Goal: Find contact information: Obtain details needed to contact an individual or organization

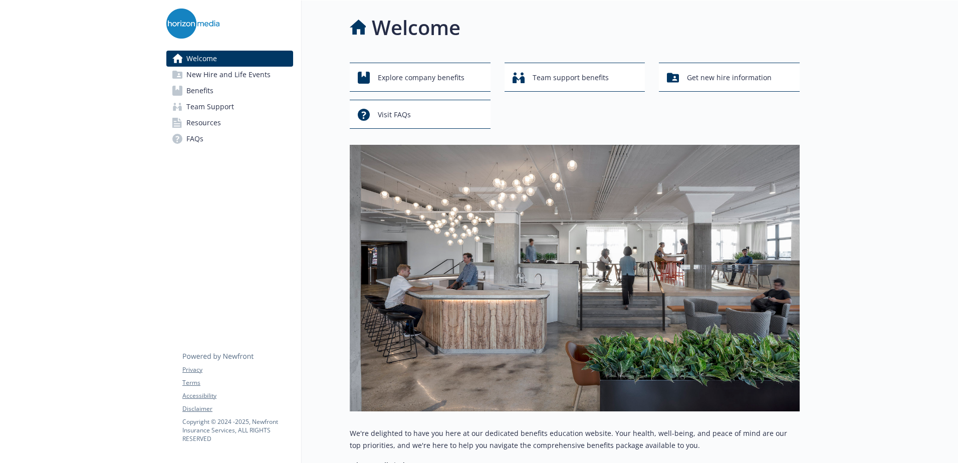
click at [243, 75] on span "New Hire and Life Events" at bounding box center [228, 75] width 84 height 16
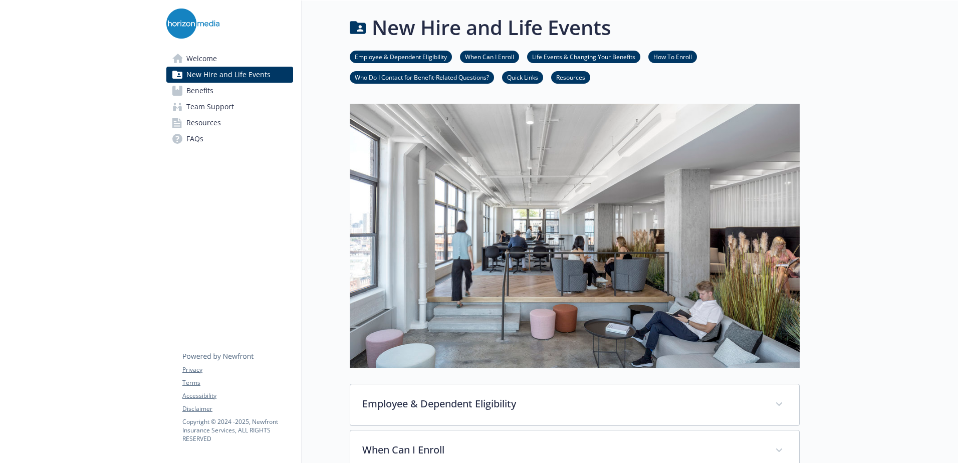
click at [196, 88] on span "Benefits" at bounding box center [199, 91] width 27 height 16
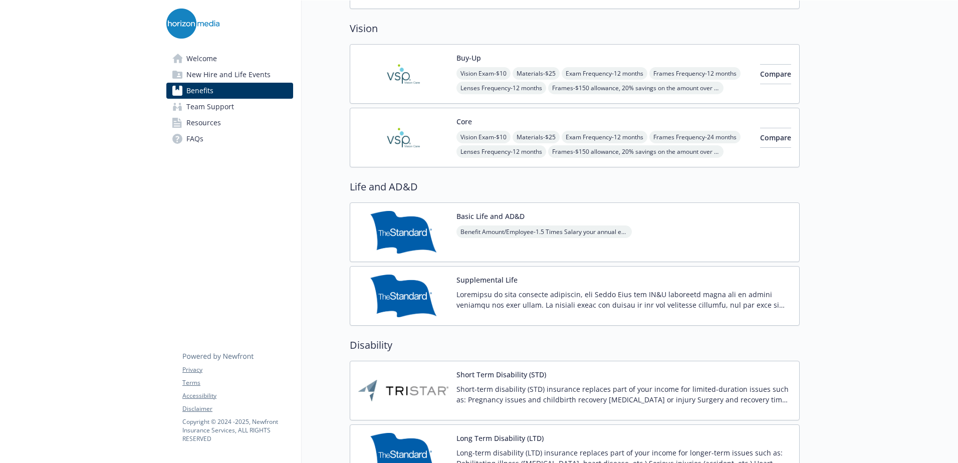
scroll to position [551, 0]
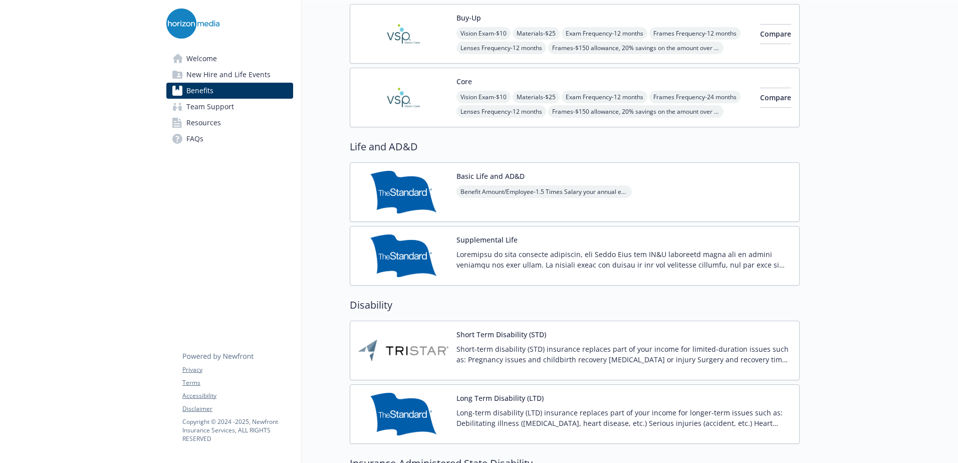
click at [413, 349] on img at bounding box center [403, 350] width 90 height 43
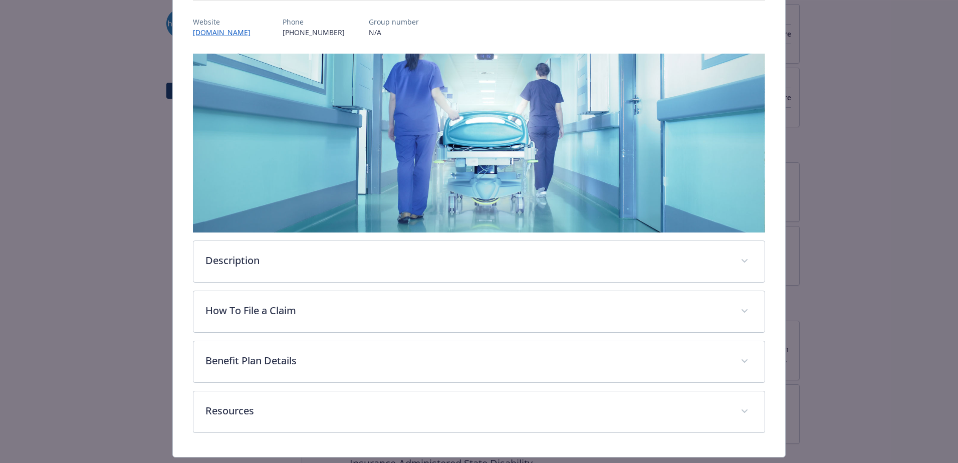
scroll to position [140, 0]
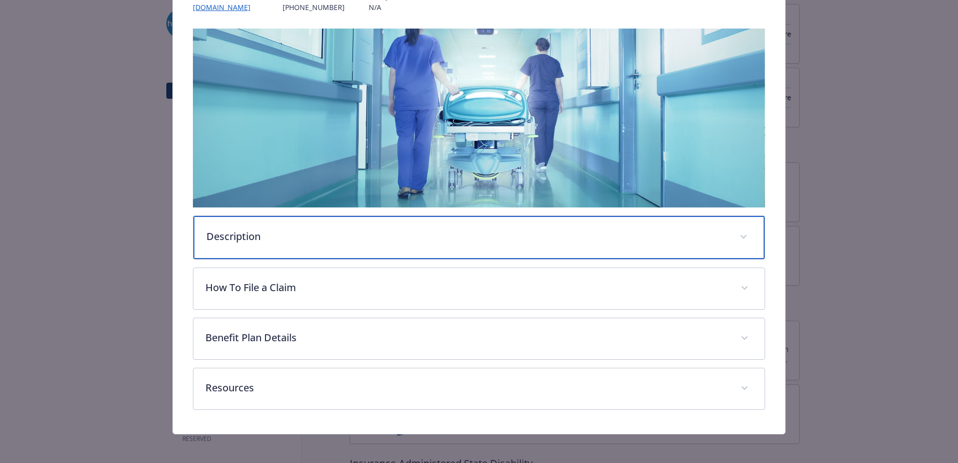
click at [434, 229] on p "Description" at bounding box center [466, 236] width 521 height 15
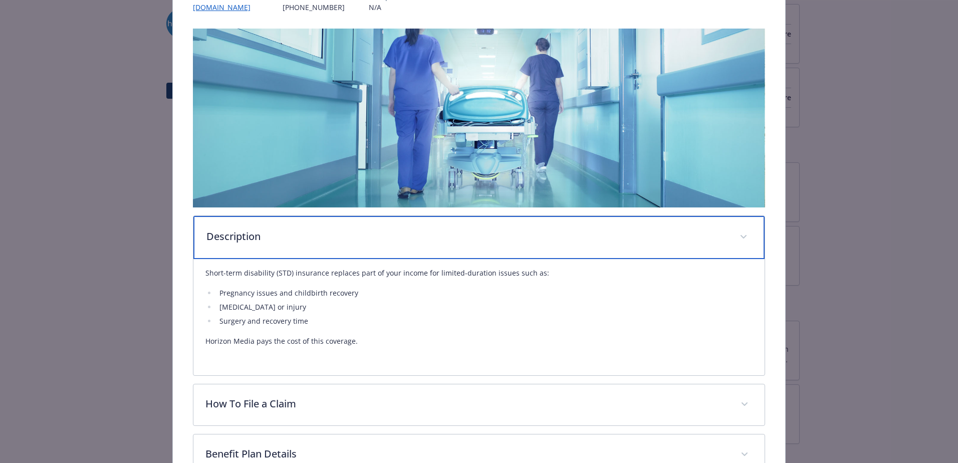
click at [434, 229] on p "Description" at bounding box center [466, 236] width 521 height 15
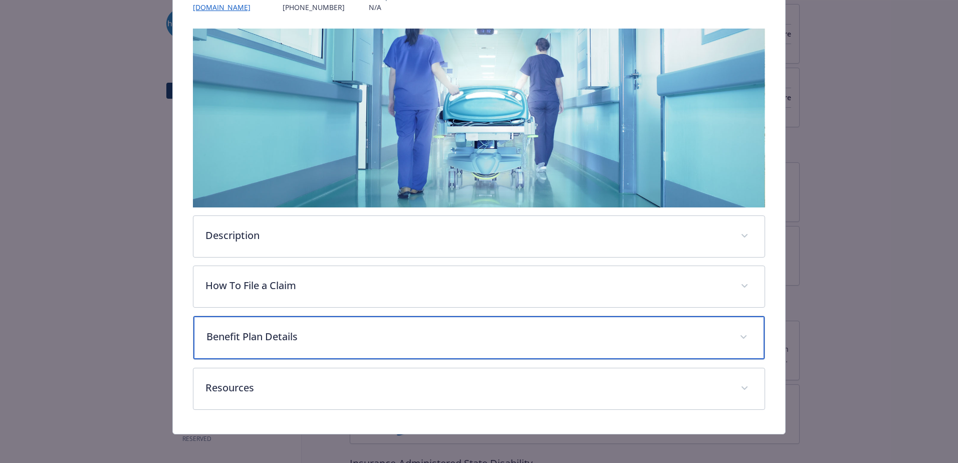
click at [402, 341] on p "Benefit Plan Details" at bounding box center [466, 336] width 521 height 15
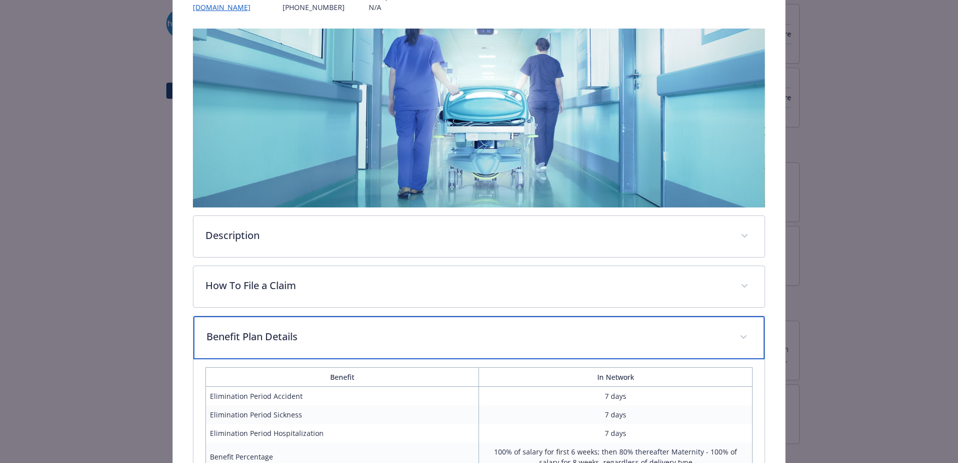
click at [403, 341] on p "Benefit Plan Details" at bounding box center [466, 336] width 521 height 15
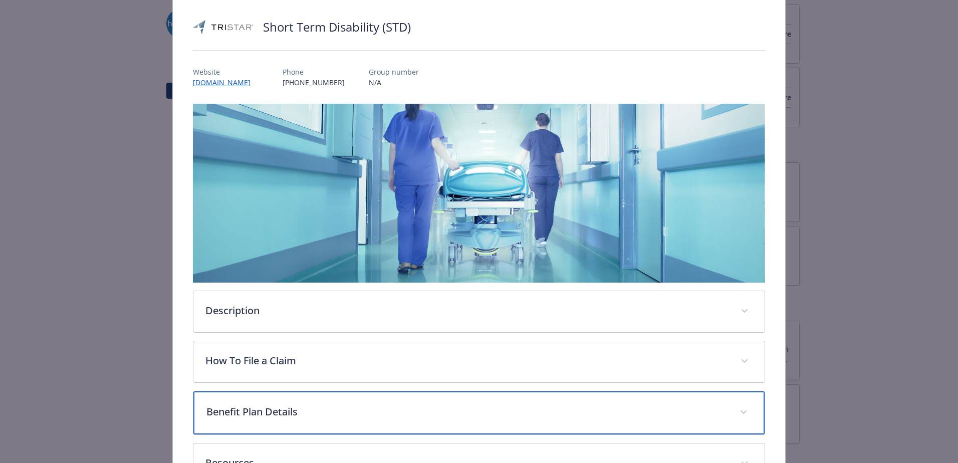
scroll to position [0, 0]
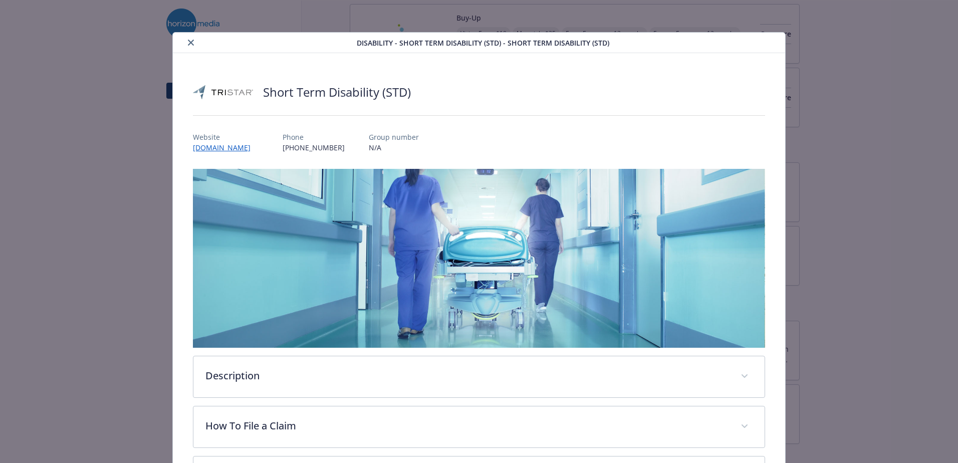
click at [191, 47] on button "close" at bounding box center [191, 43] width 12 height 12
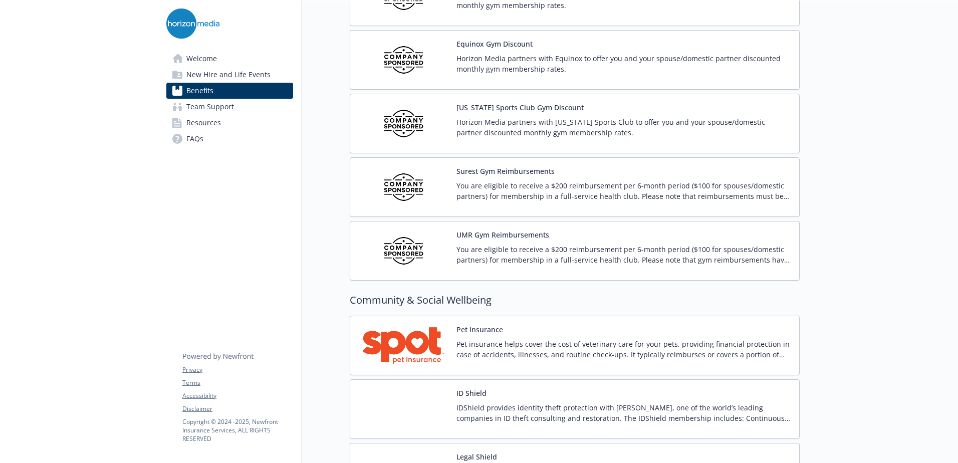
scroll to position [2354, 0]
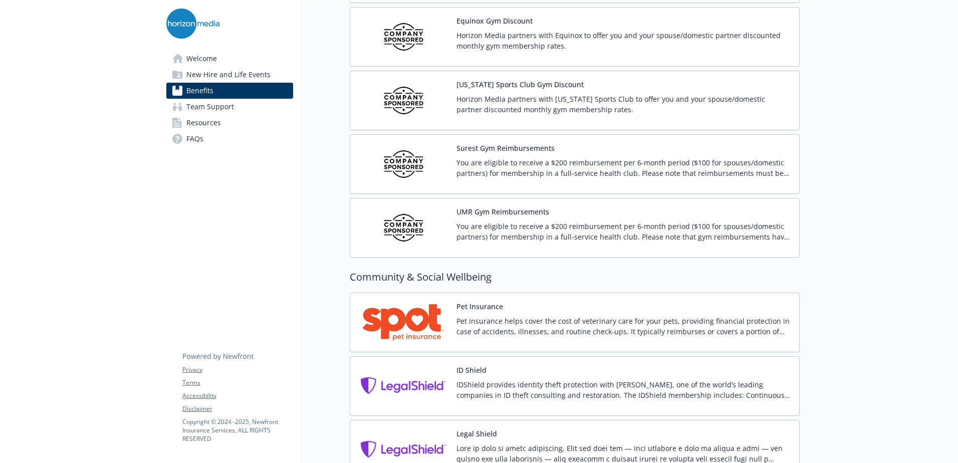
click at [606, 217] on div "UMR Gym Reimbursements You are eligible to receive a $200 reimbursement per 6-m…" at bounding box center [623, 227] width 335 height 43
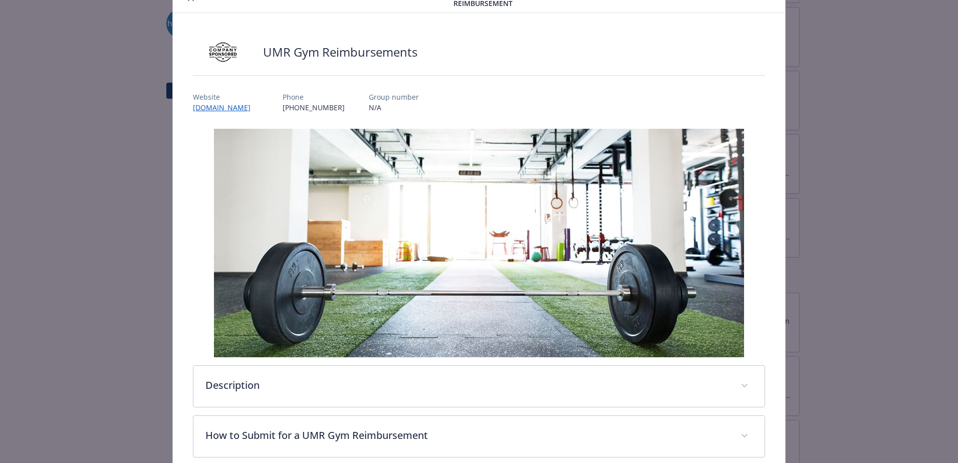
scroll to position [150, 0]
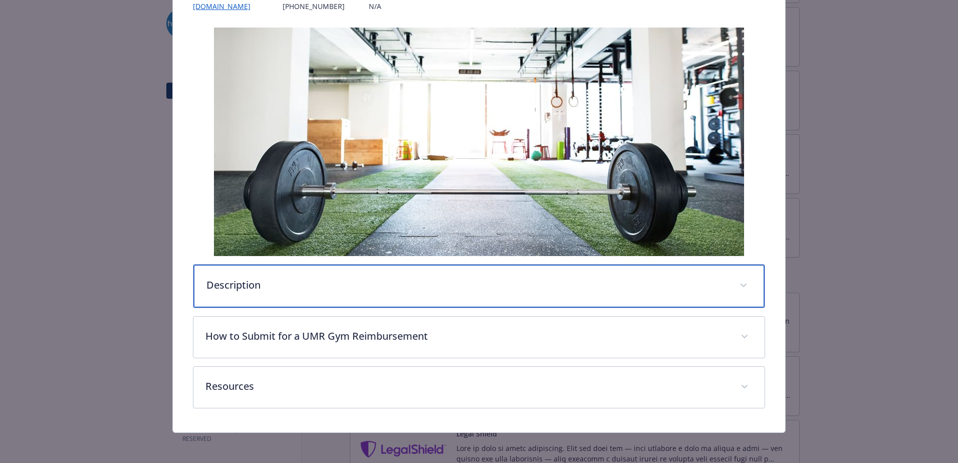
click at [406, 279] on p "Description" at bounding box center [466, 284] width 521 height 15
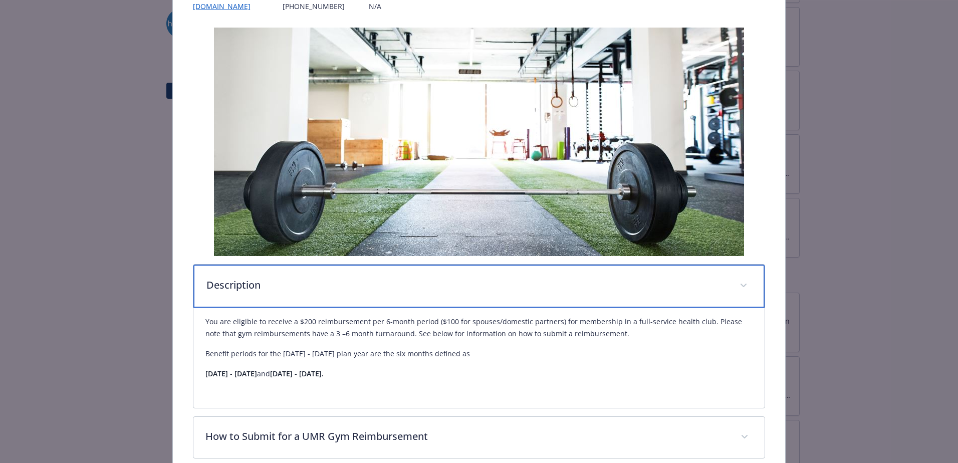
click at [406, 279] on p "Description" at bounding box center [466, 284] width 521 height 15
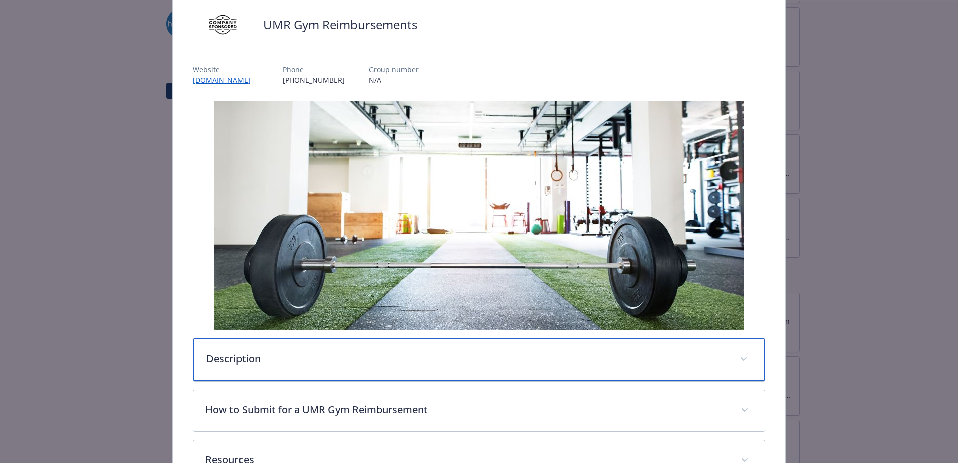
scroll to position [0, 0]
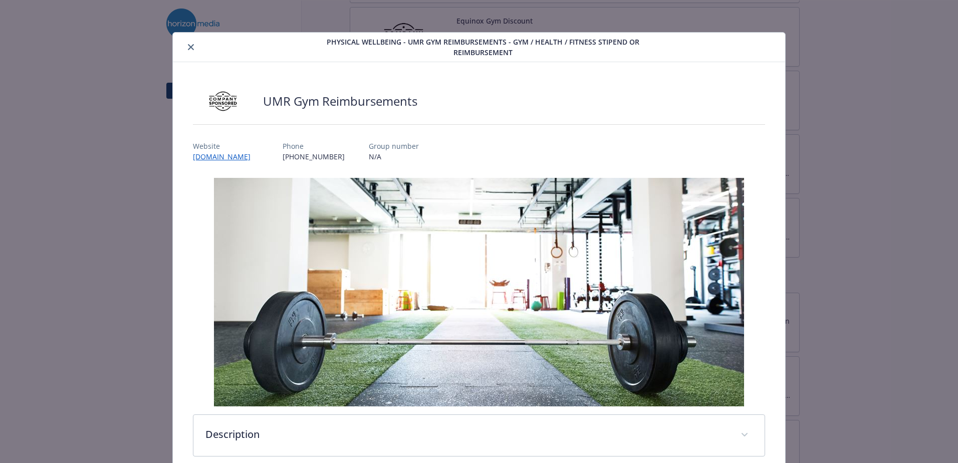
click at [189, 48] on icon "close" at bounding box center [191, 47] width 6 height 6
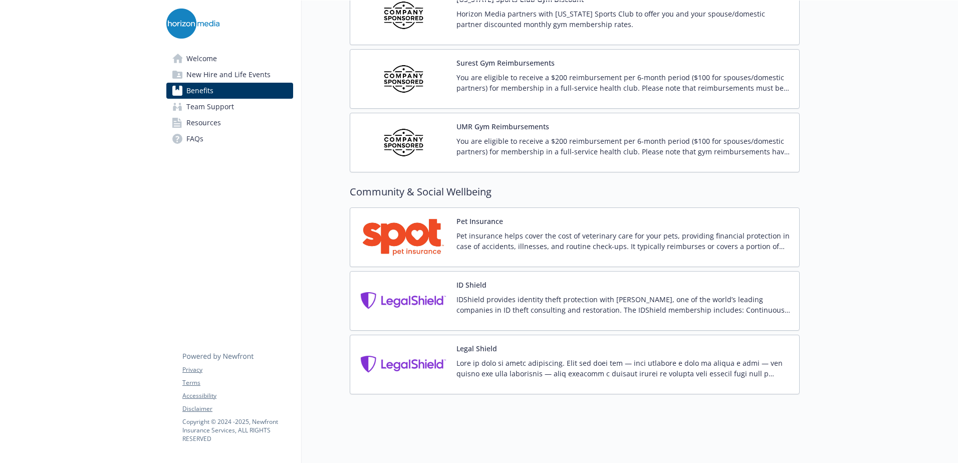
scroll to position [2450, 0]
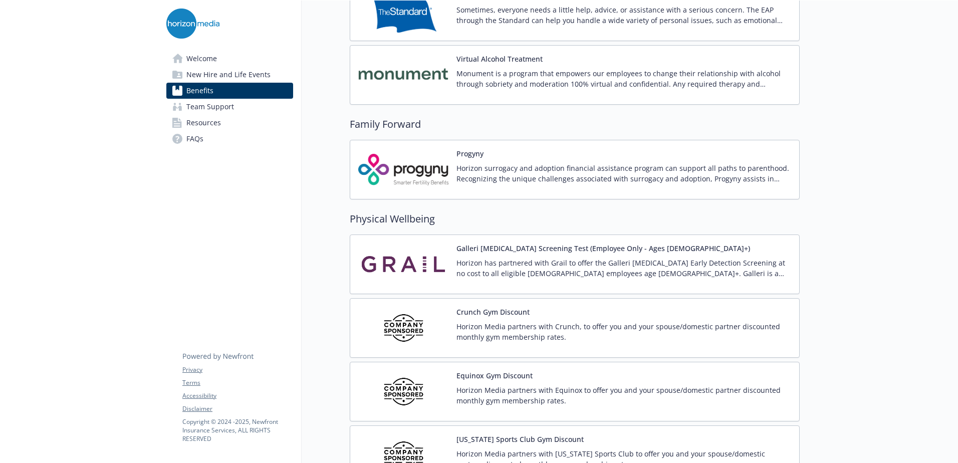
click at [197, 94] on span "Benefits" at bounding box center [199, 91] width 27 height 16
click at [206, 106] on span "Team Support" at bounding box center [210, 107] width 48 height 16
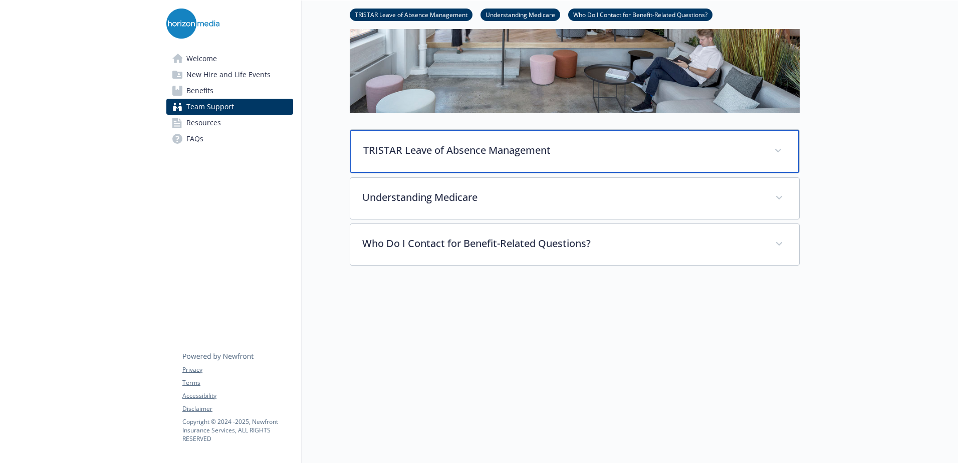
scroll to position [241, 0]
click at [450, 130] on div "TRISTAR Leave of Absence Management" at bounding box center [574, 151] width 449 height 43
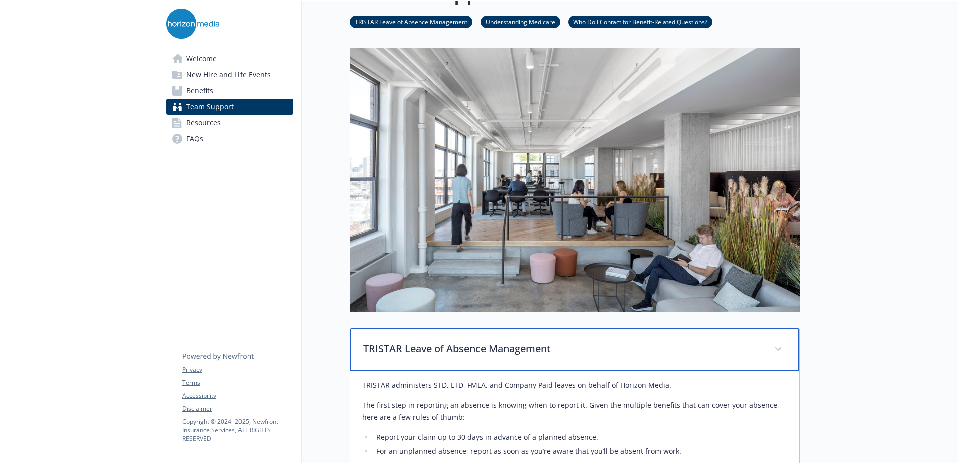
scroll to position [50, 0]
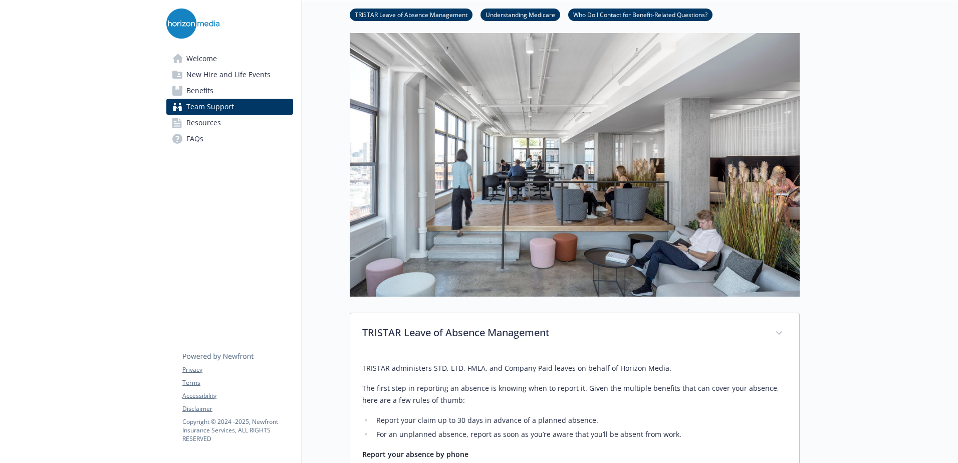
click at [199, 121] on span "Resources" at bounding box center [203, 123] width 35 height 16
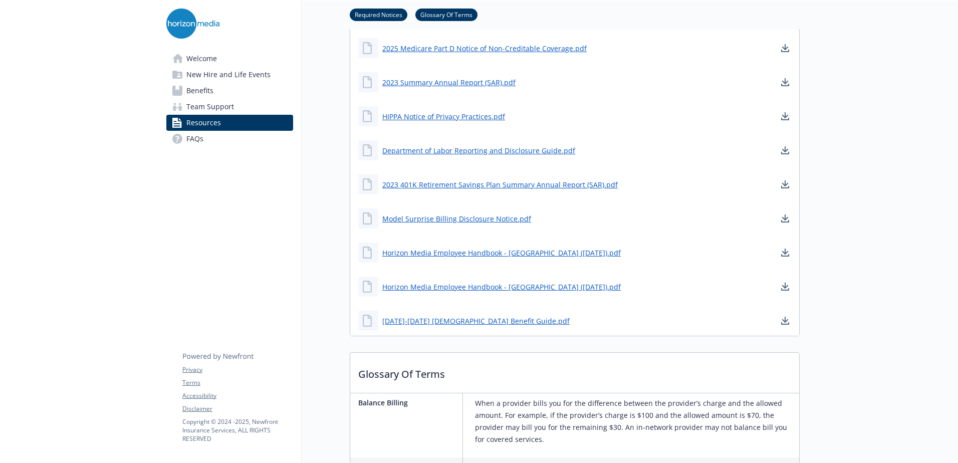
scroll to position [601, 0]
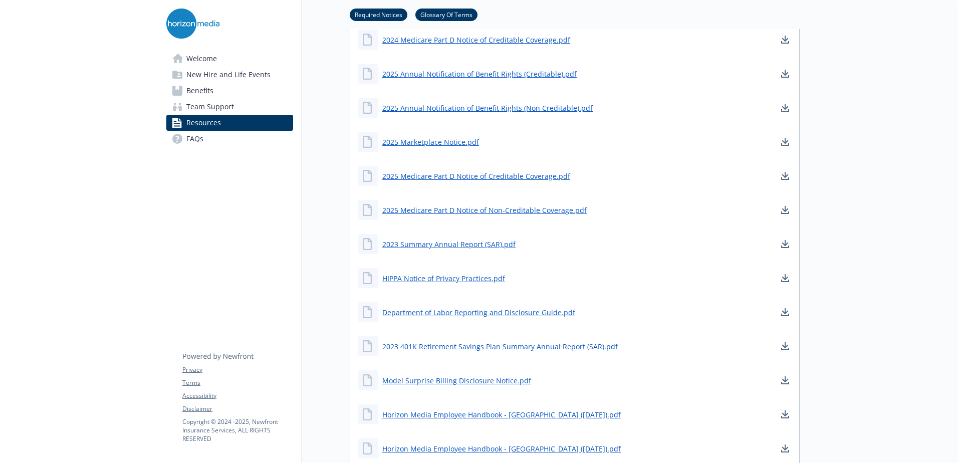
scroll to position [451, 0]
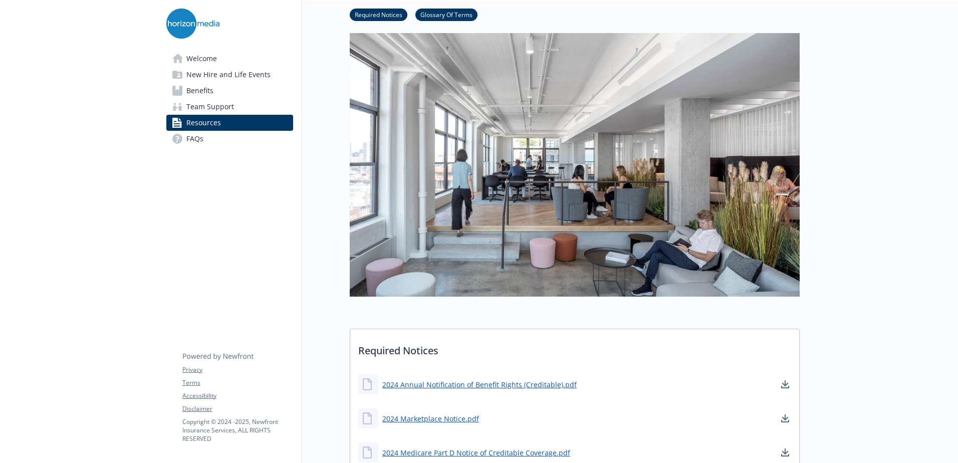
click at [189, 140] on span "FAQs" at bounding box center [194, 139] width 17 height 16
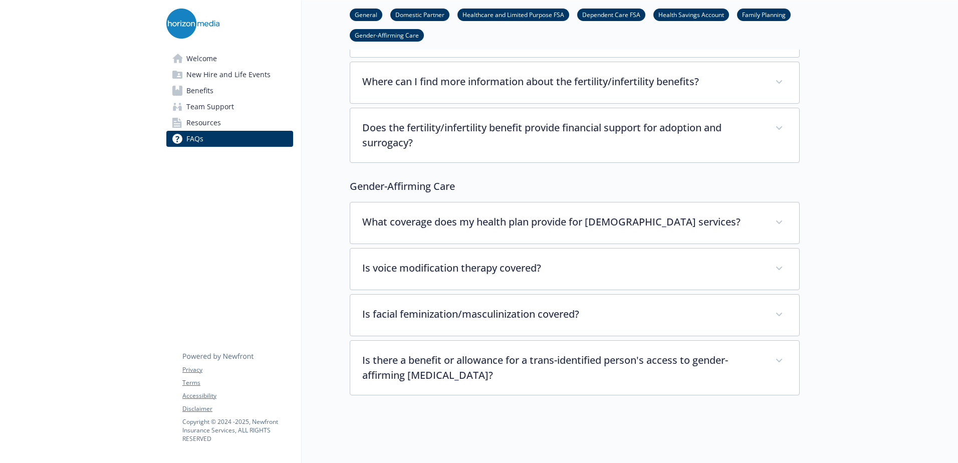
scroll to position [2992, 0]
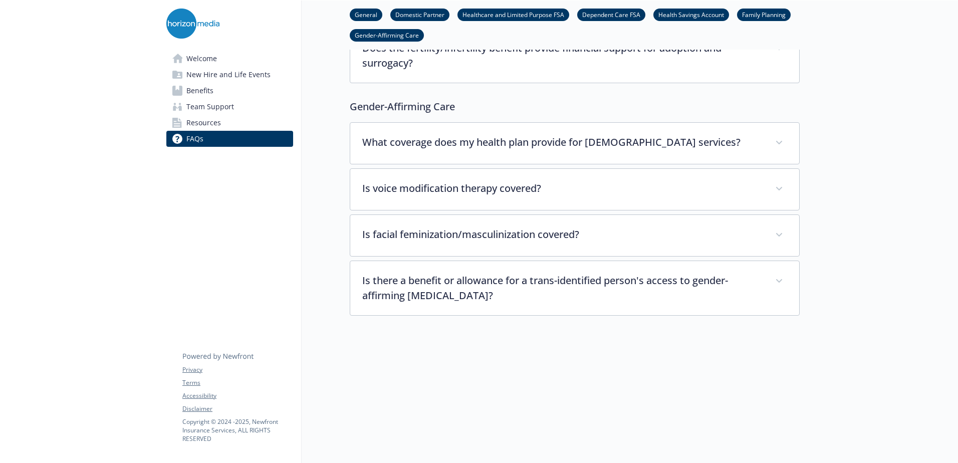
click at [204, 126] on span "Resources" at bounding box center [203, 123] width 35 height 16
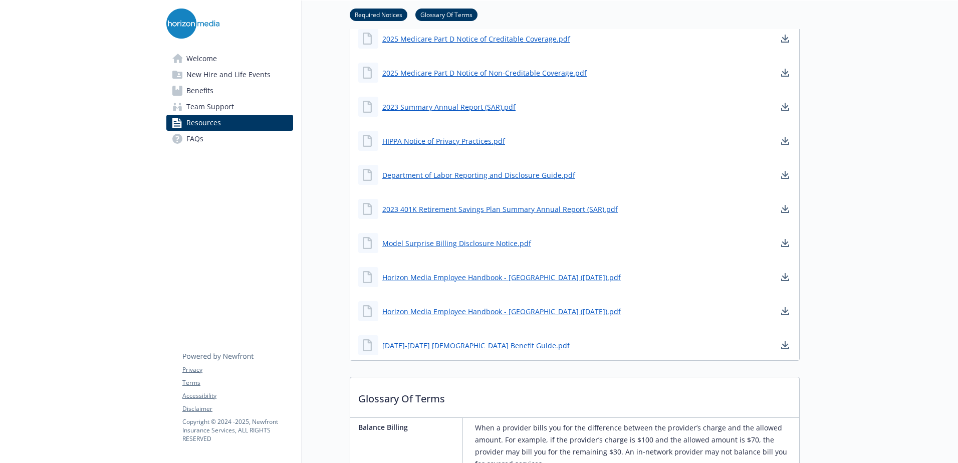
scroll to position [249, 0]
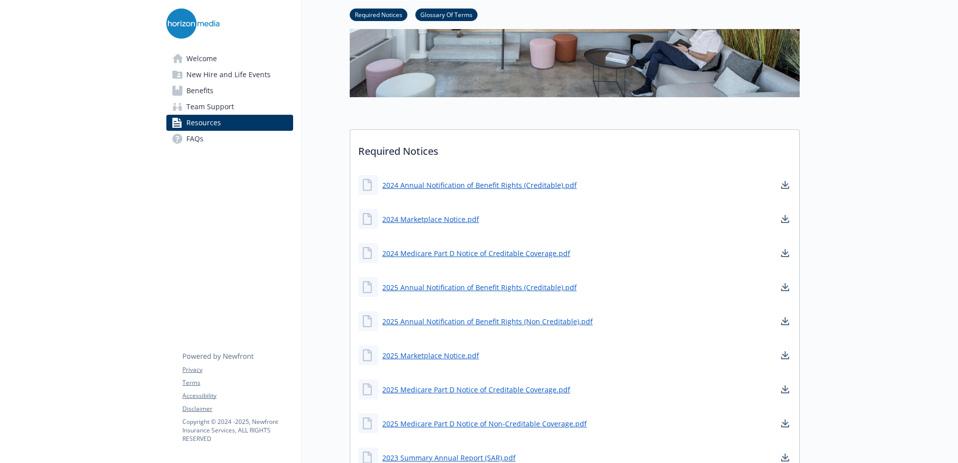
click at [199, 88] on span "Benefits" at bounding box center [199, 91] width 27 height 16
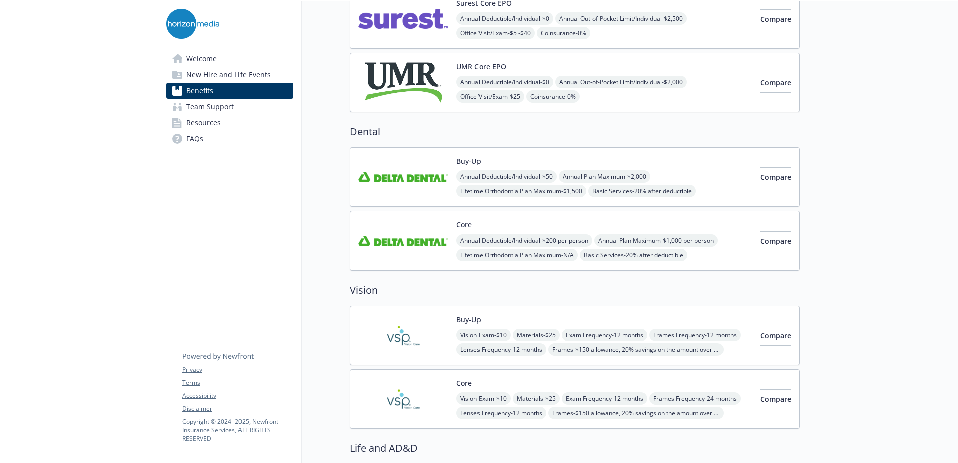
click at [204, 79] on span "New Hire and Life Events" at bounding box center [228, 75] width 84 height 16
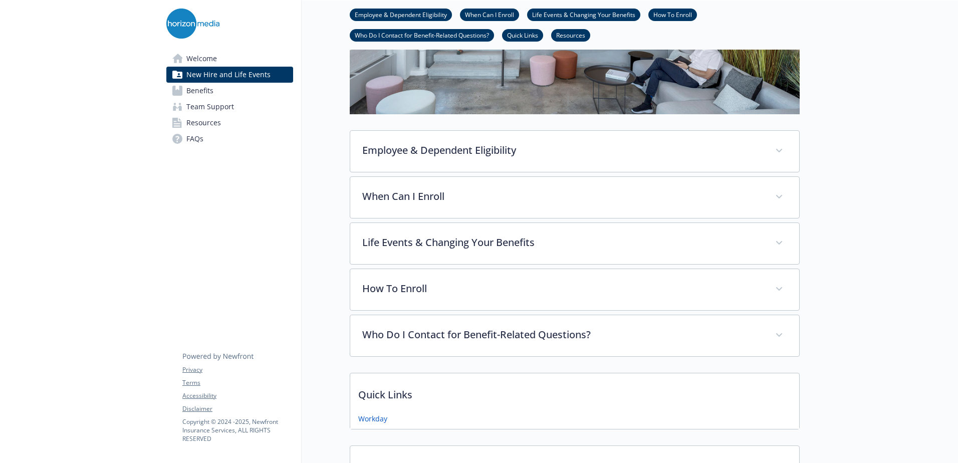
scroll to position [249, 0]
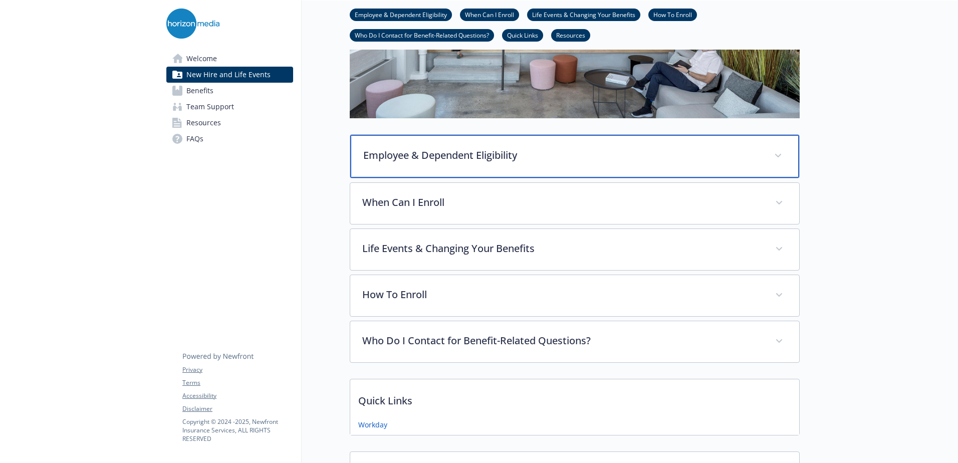
click at [672, 161] on p "Employee & Dependent Eligibility" at bounding box center [562, 155] width 399 height 15
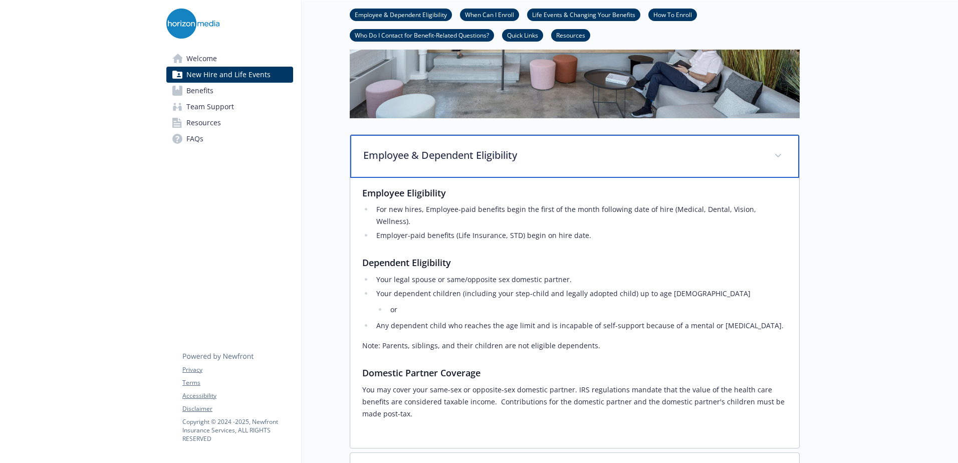
click at [672, 161] on p "Employee & Dependent Eligibility" at bounding box center [562, 155] width 399 height 15
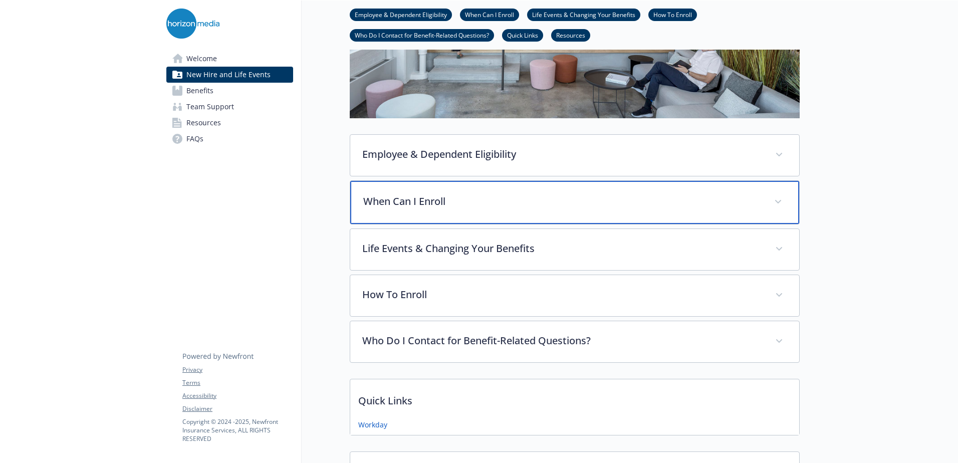
click at [662, 206] on p "When Can I Enroll" at bounding box center [562, 201] width 399 height 15
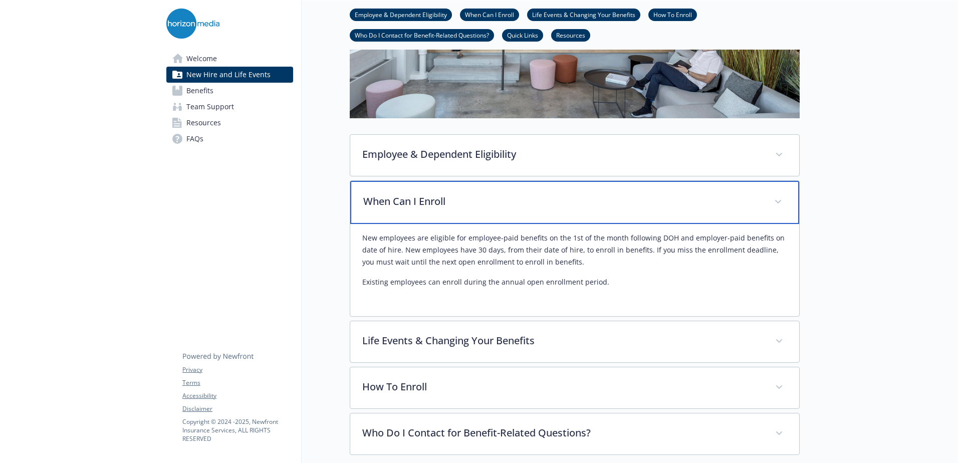
click at [662, 206] on p "When Can I Enroll" at bounding box center [562, 201] width 399 height 15
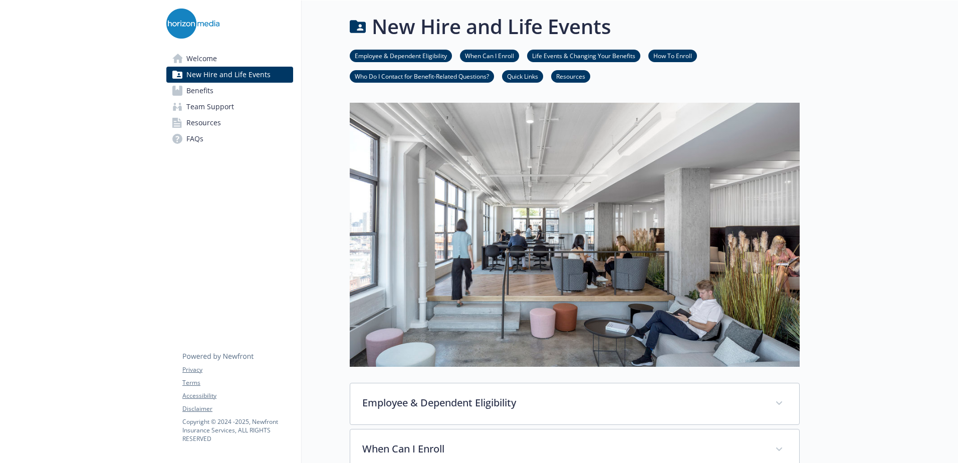
scroll to position [0, 0]
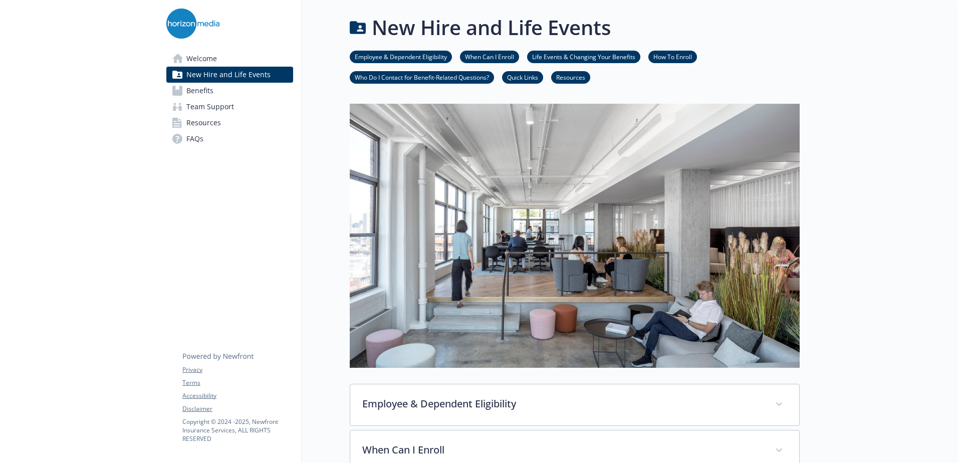
drag, startPoint x: 210, startPoint y: 53, endPoint x: 509, endPoint y: 118, distance: 306.6
click at [210, 53] on span "Welcome" at bounding box center [201, 59] width 31 height 16
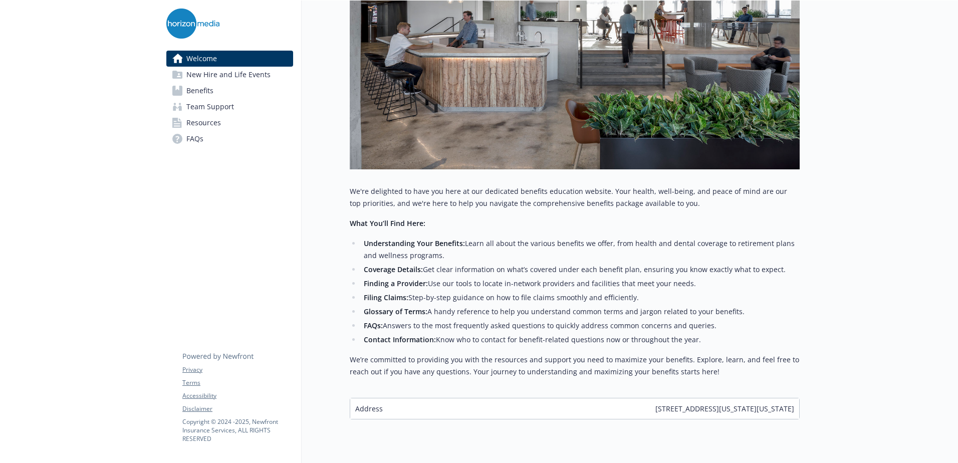
scroll to position [250, 0]
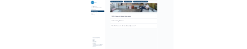
scroll to position [239, 0]
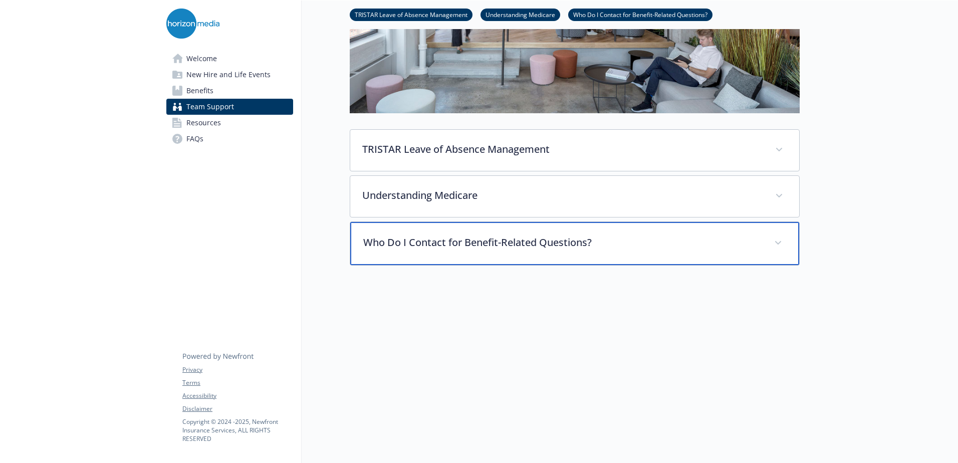
click at [771, 228] on div "Who Do I Contact for Benefit-Related Questions?" at bounding box center [574, 243] width 449 height 43
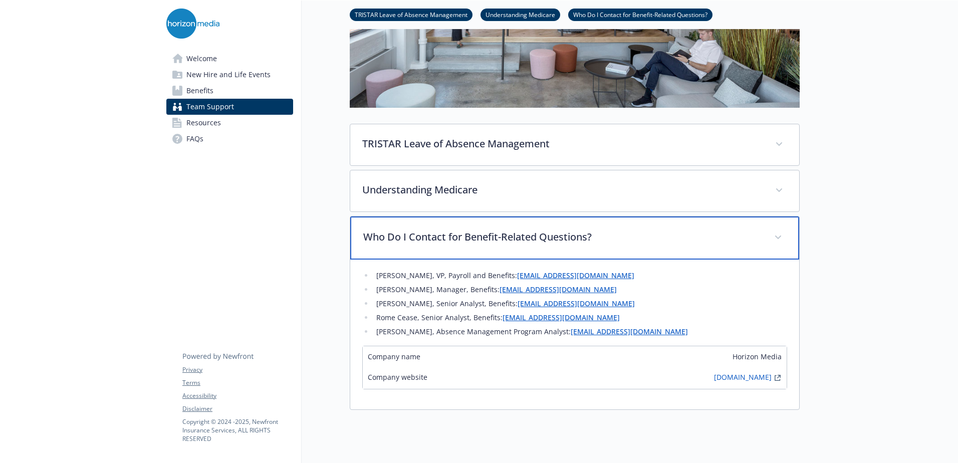
click at [771, 228] on div "Who Do I Contact for Benefit-Related Questions?" at bounding box center [574, 237] width 449 height 43
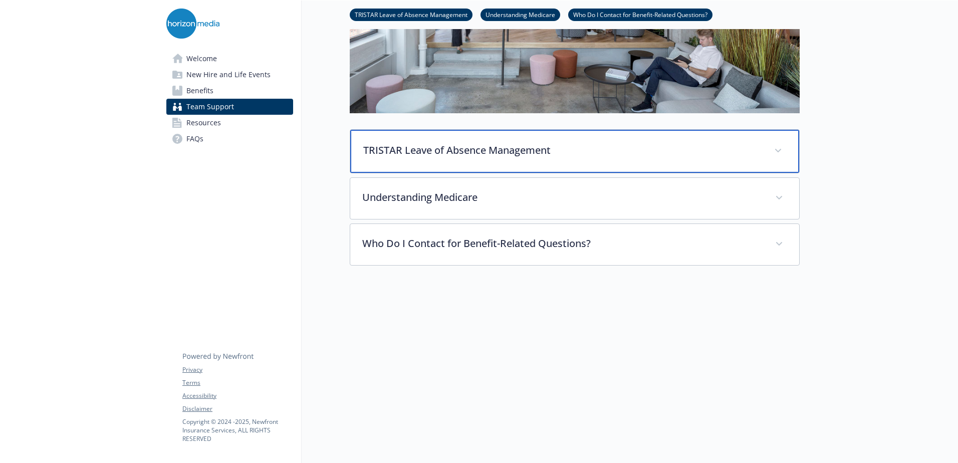
click at [765, 140] on div "TRISTAR Leave of Absence Management" at bounding box center [574, 151] width 449 height 43
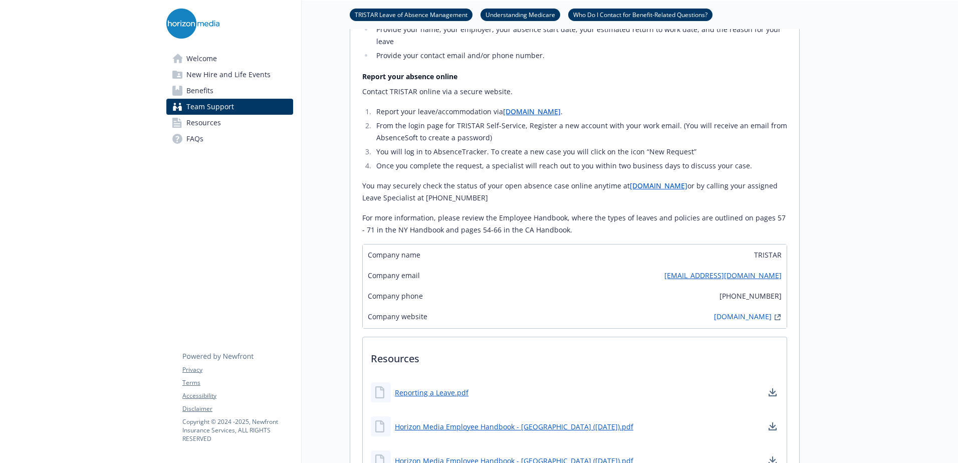
scroll to position [589, 0]
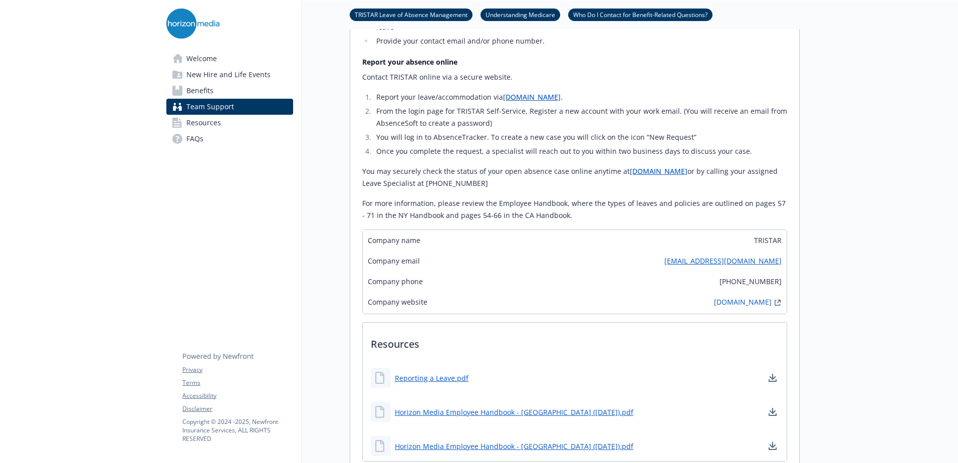
click at [713, 262] on link "[EMAIL_ADDRESS][DOMAIN_NAME]" at bounding box center [722, 260] width 117 height 11
click at [841, 181] on div at bounding box center [878, 91] width 158 height 1360
